Goal: Task Accomplishment & Management: Use online tool/utility

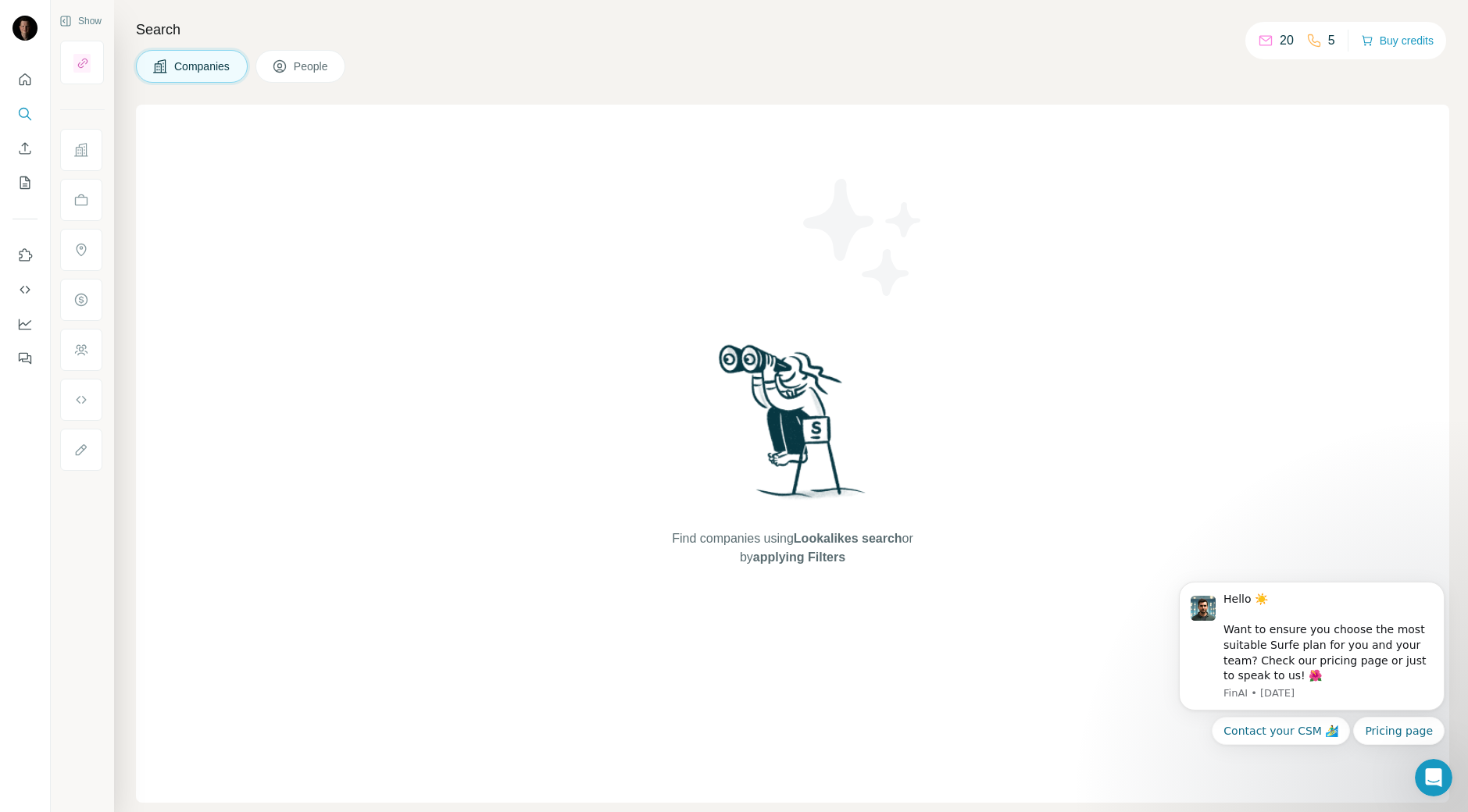
click at [1280, 44] on p "20" at bounding box center [1287, 41] width 14 height 19
drag, startPoint x: 181, startPoint y: 69, endPoint x: 151, endPoint y: 64, distance: 30.4
click at [182, 70] on span "Companies" at bounding box center [202, 66] width 57 height 16
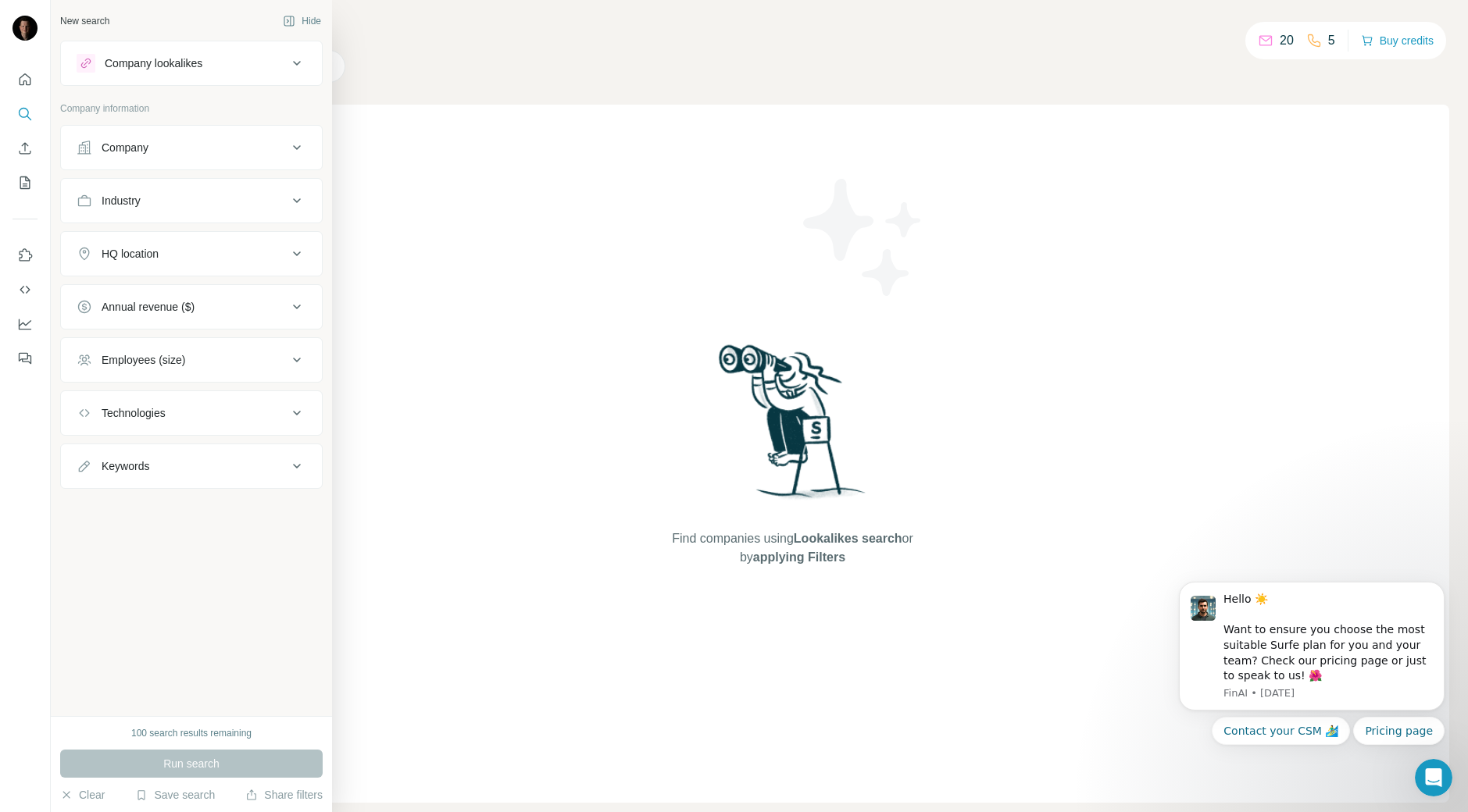
click at [126, 76] on button "Company lookalikes" at bounding box center [191, 63] width 261 height 37
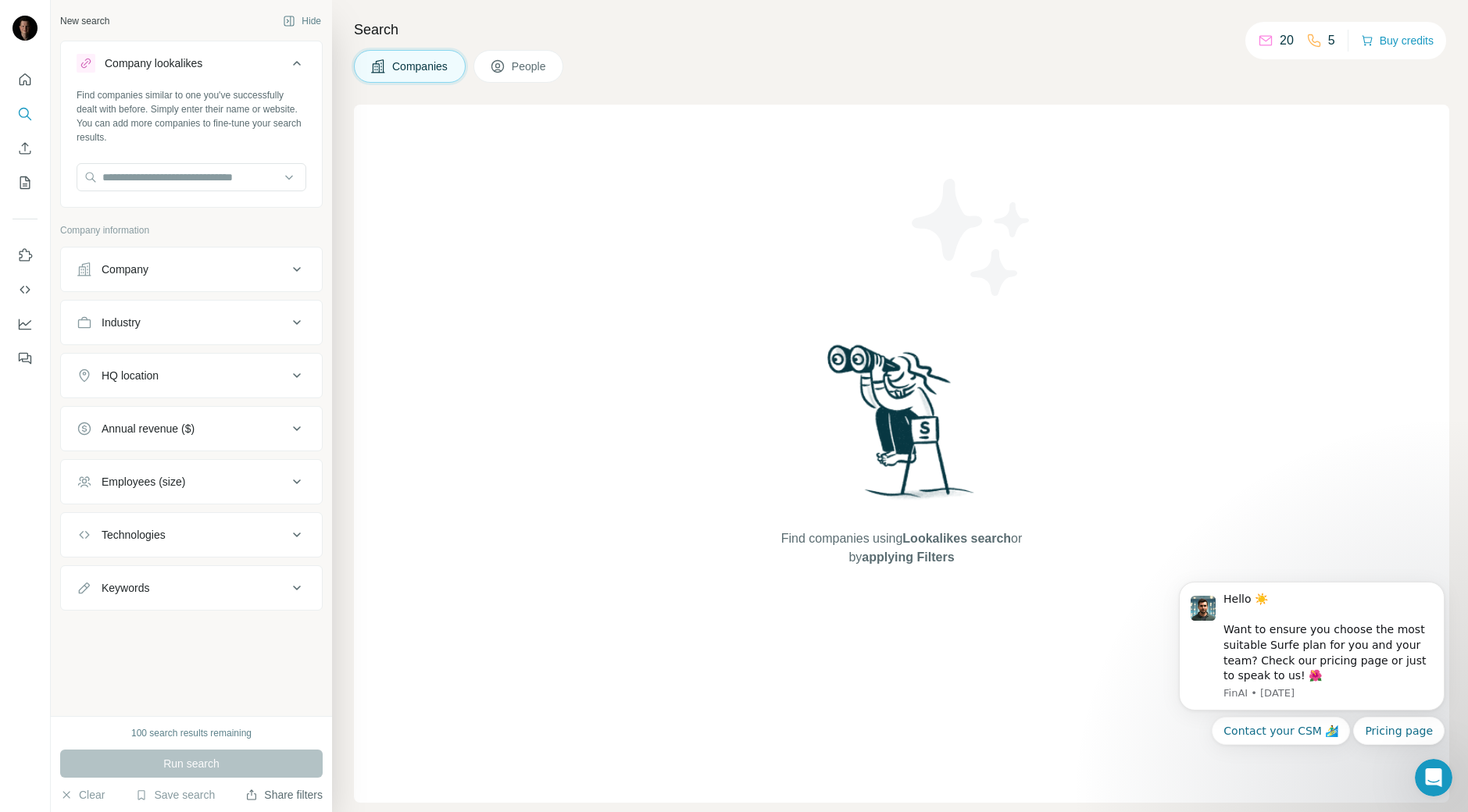
click at [273, 796] on button "Share filters" at bounding box center [283, 795] width 78 height 16
click at [24, 148] on icon "Enrich CSV" at bounding box center [25, 148] width 16 height 16
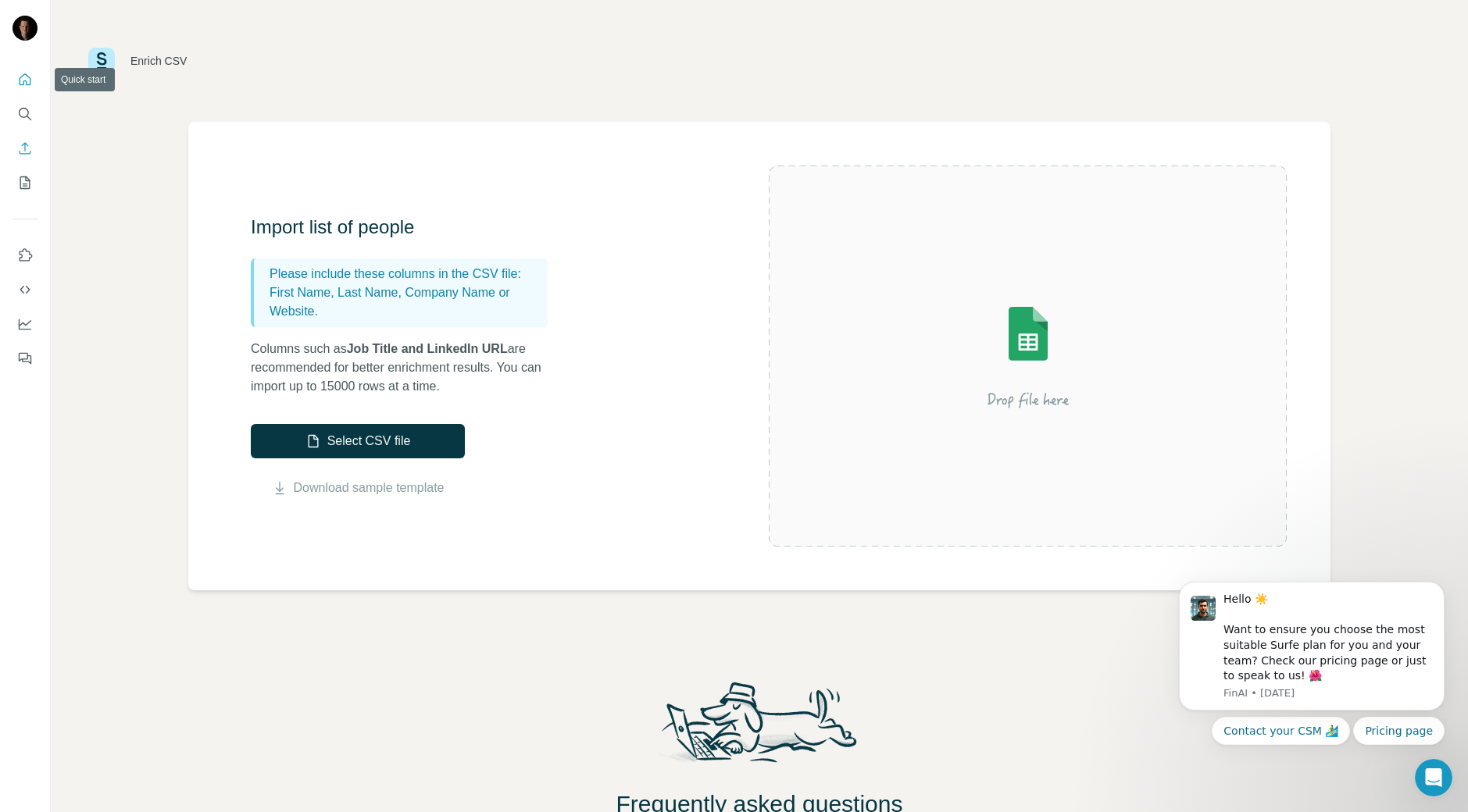
click at [17, 79] on icon "Quick start" at bounding box center [25, 79] width 16 height 16
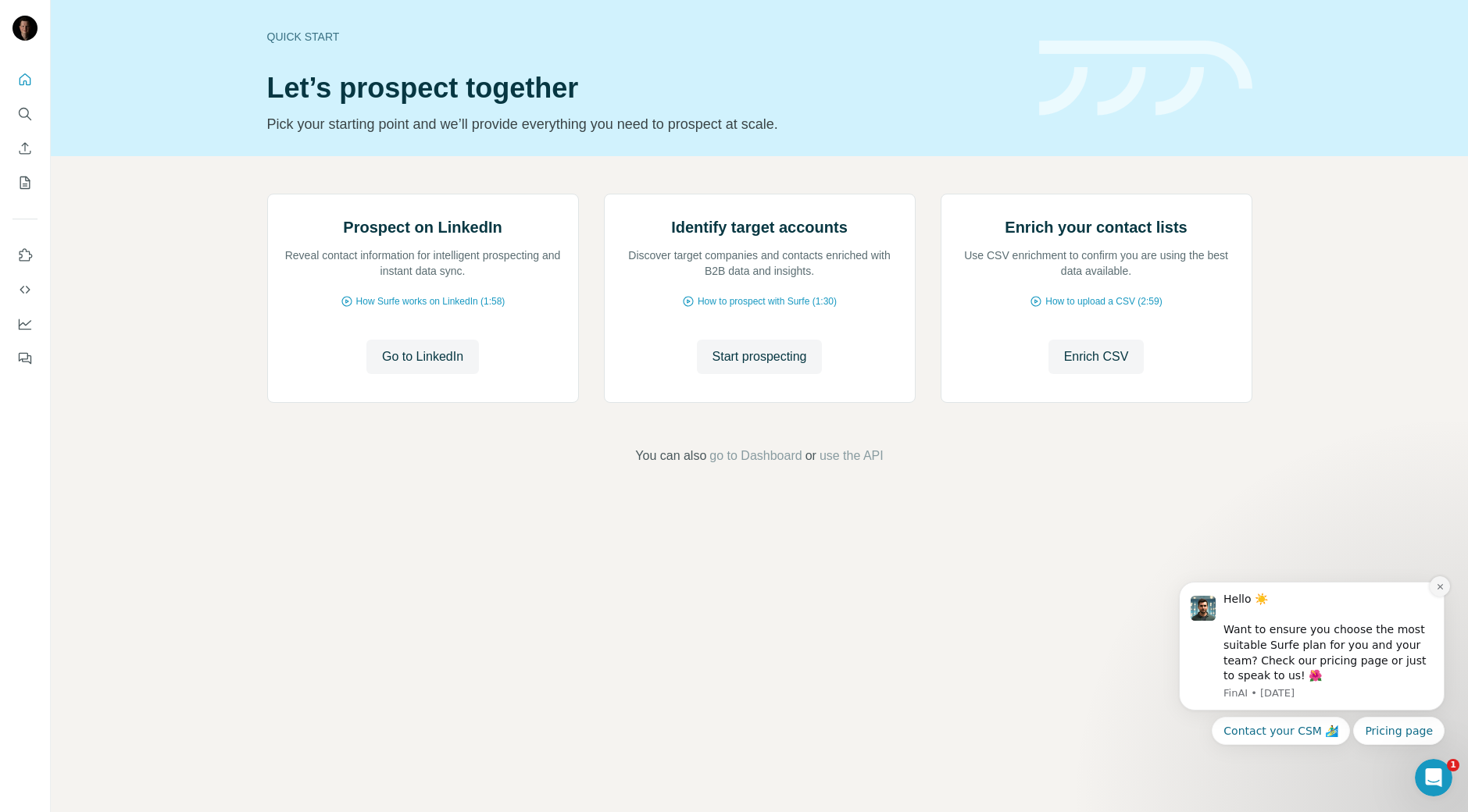
click at [1441, 580] on button "Dismiss notification" at bounding box center [1439, 585] width 20 height 20
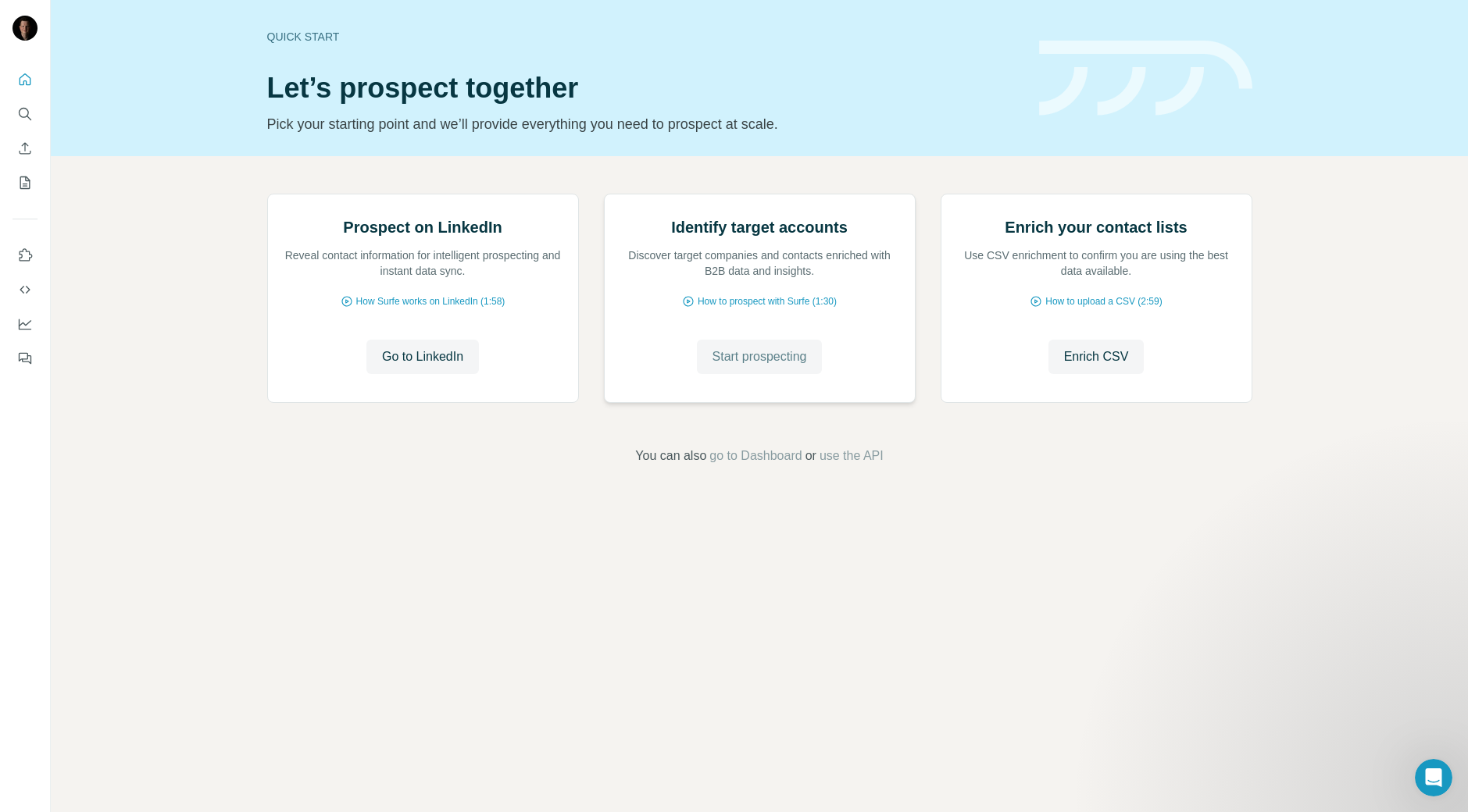
click at [787, 366] on span "Start prospecting" at bounding box center [759, 357] width 94 height 19
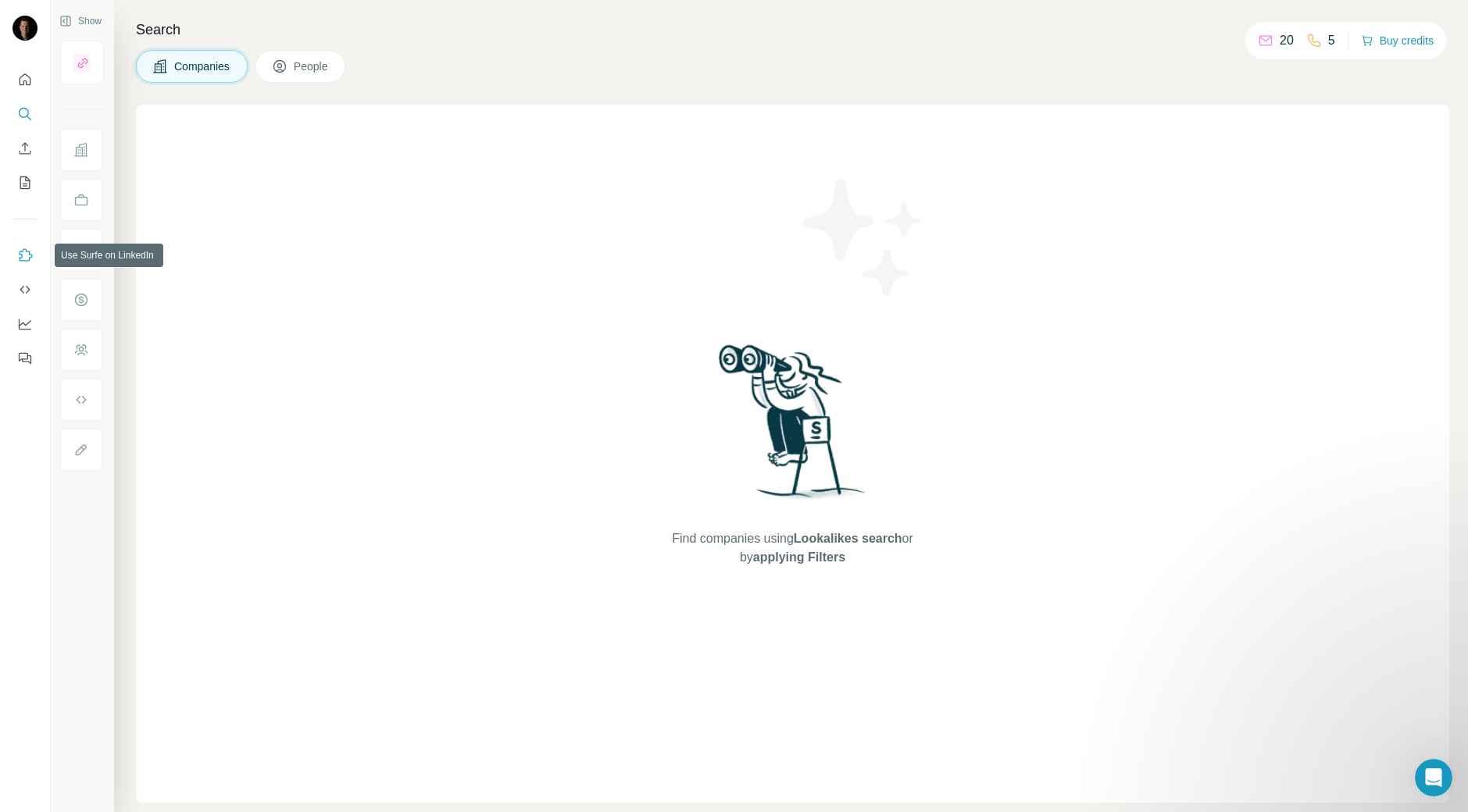
click at [24, 244] on button "Use Surfe on LinkedIn" at bounding box center [24, 255] width 25 height 28
click at [31, 298] on button "Use Surfe API" at bounding box center [24, 289] width 25 height 28
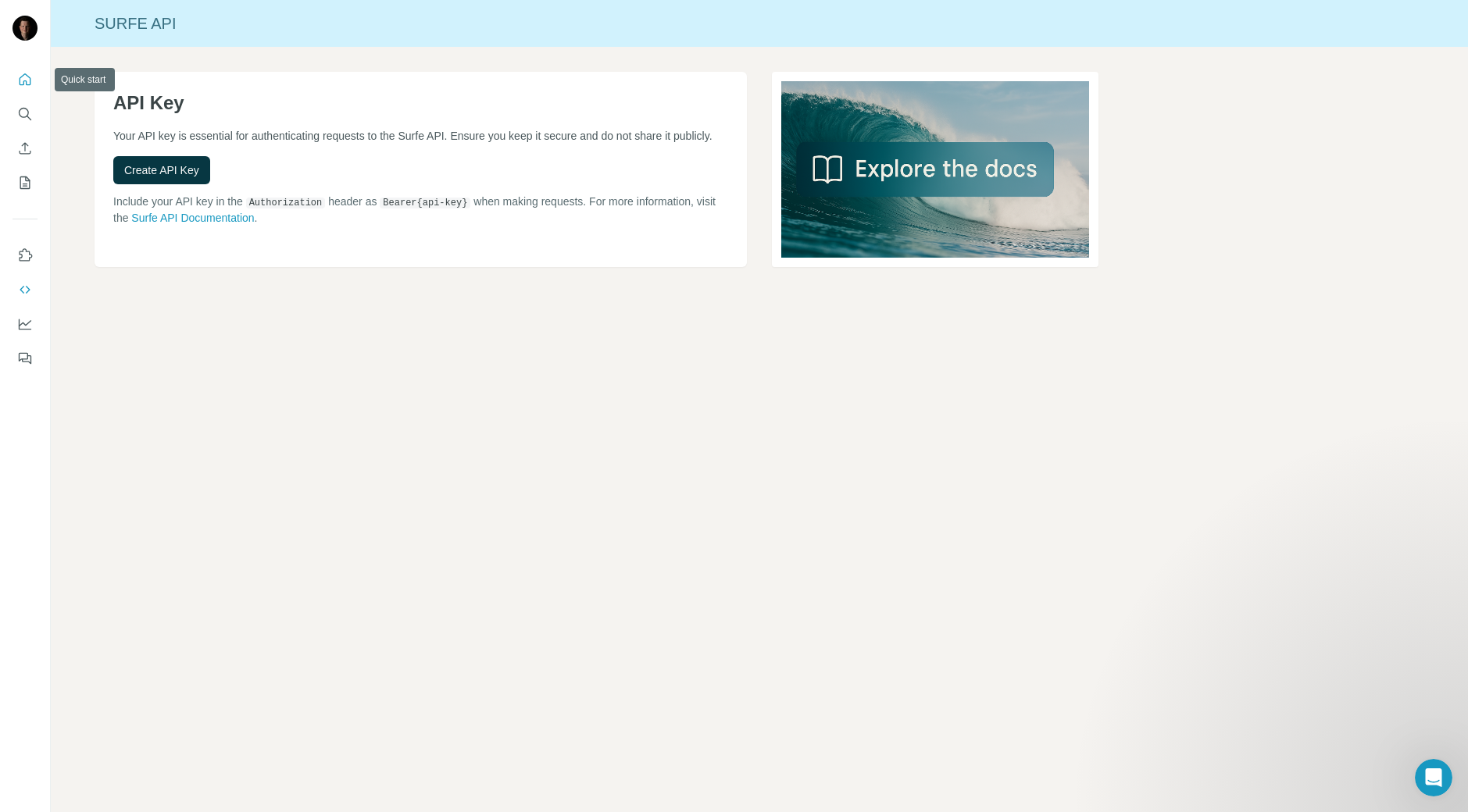
click at [31, 71] on icon "Quick start" at bounding box center [25, 79] width 16 height 16
